Goal: Transaction & Acquisition: Purchase product/service

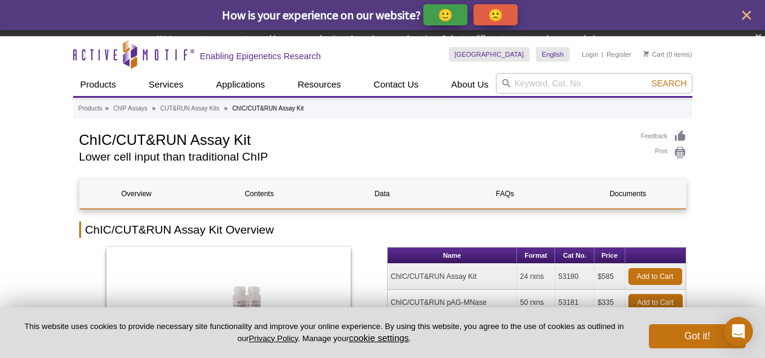
click at [268, 274] on div "ChIC/CUT&RUN Assay Kit ChIC/CUT&RUN pAG-MNase ❮ ❯" at bounding box center [228, 330] width 299 height 167
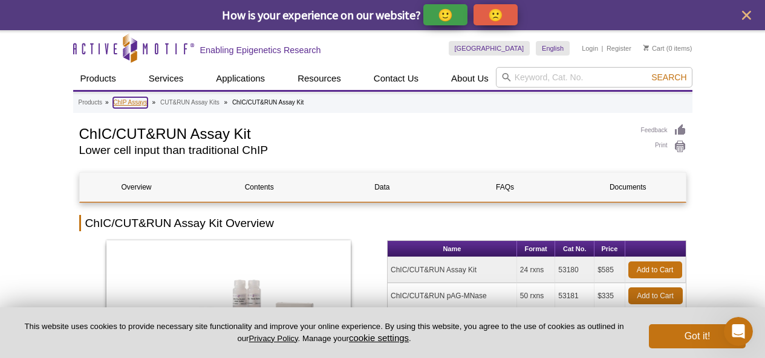
click at [120, 100] on link "ChIP Assays" at bounding box center [130, 102] width 34 height 11
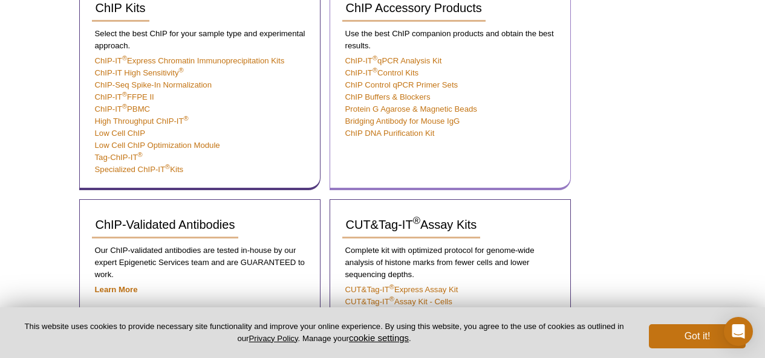
scroll to position [328, 0]
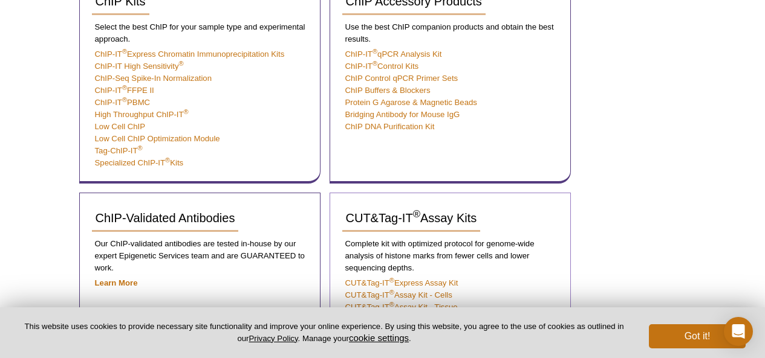
click at [355, 315] on link "CUT&Tag-IT ® Spike-In Control" at bounding box center [398, 319] width 106 height 9
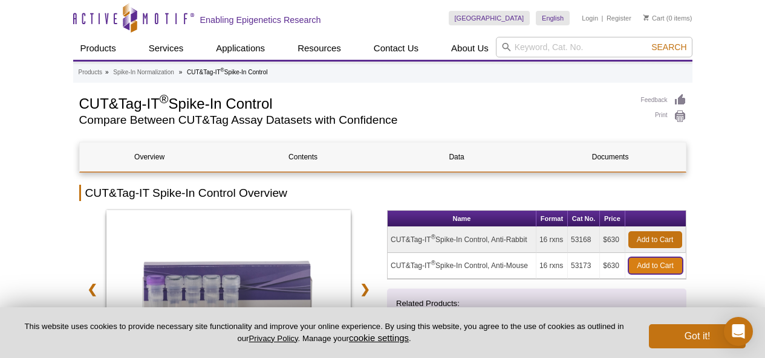
click at [652, 260] on link "Add to Cart" at bounding box center [655, 265] width 54 height 17
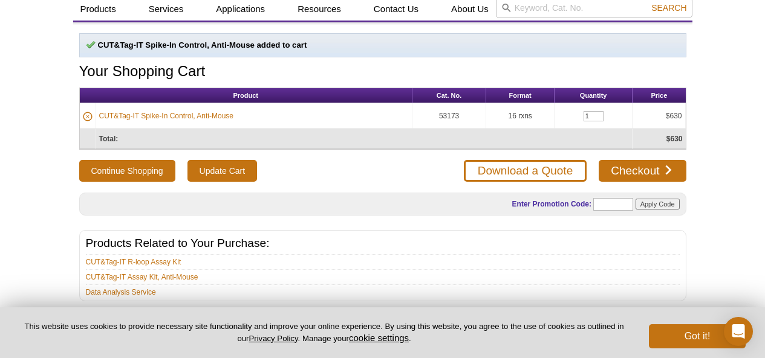
scroll to position [15, 0]
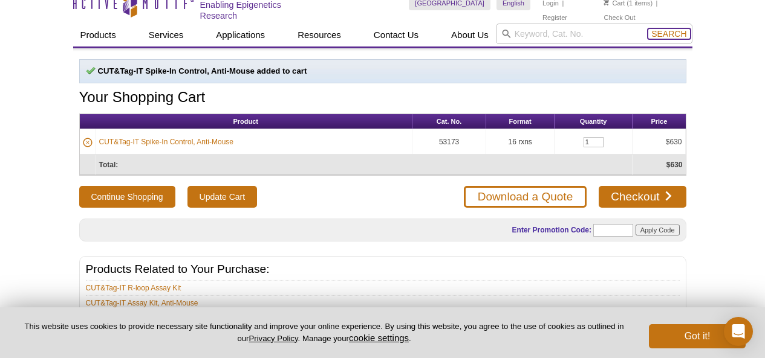
click at [656, 29] on span "Search" at bounding box center [668, 34] width 35 height 10
